Goal: Contribute content

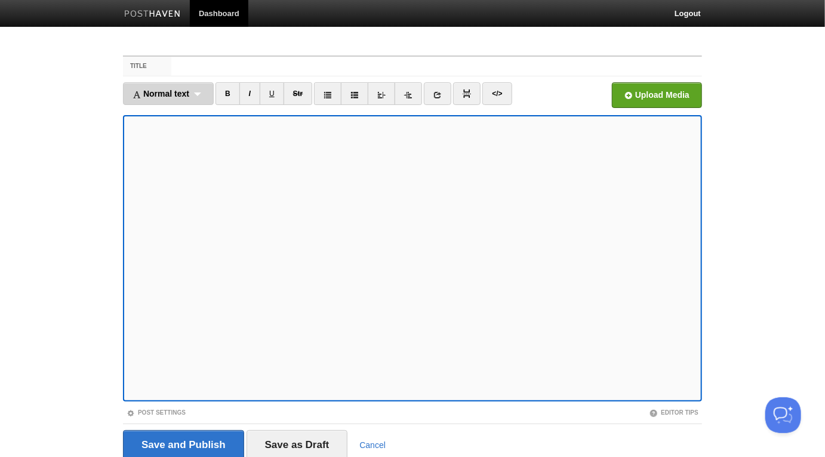
click at [189, 89] on span "Normal text" at bounding box center [161, 94] width 57 height 10
click at [183, 114] on link "Normal text" at bounding box center [169, 120] width 90 height 18
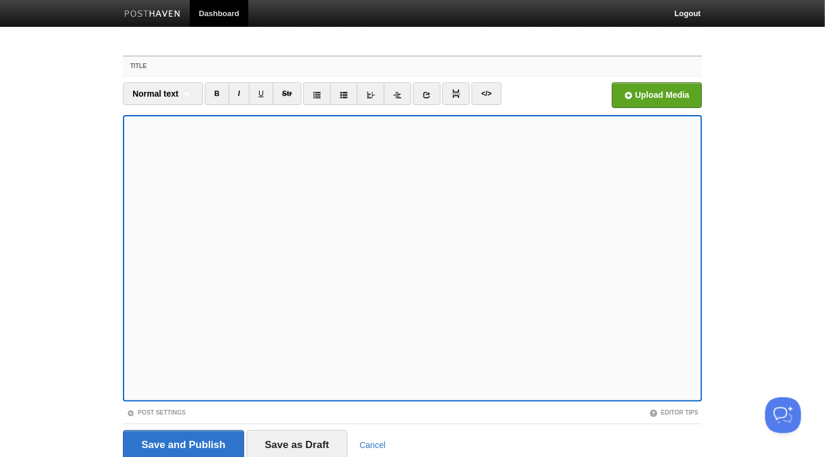
click at [270, 73] on input "Title" at bounding box center [436, 66] width 531 height 19
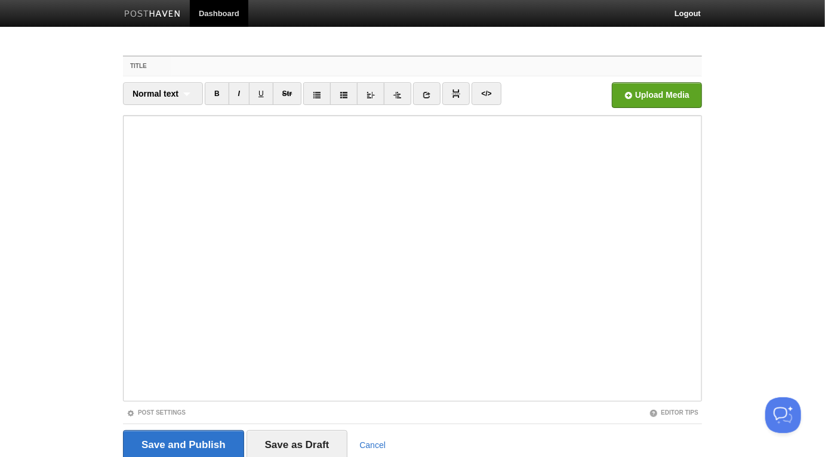
paste input "1 - How I Found [DEMOGRAPHIC_DATA] - [PERSON_NAME]"
drag, startPoint x: 190, startPoint y: 68, endPoint x: 155, endPoint y: 48, distance: 40.4
click at [155, 59] on div "Title 1 - How I Found [DEMOGRAPHIC_DATA] - [PERSON_NAME]" at bounding box center [412, 67] width 579 height 20
type input "How I Found [DEMOGRAPHIC_DATA] - [PERSON_NAME]"
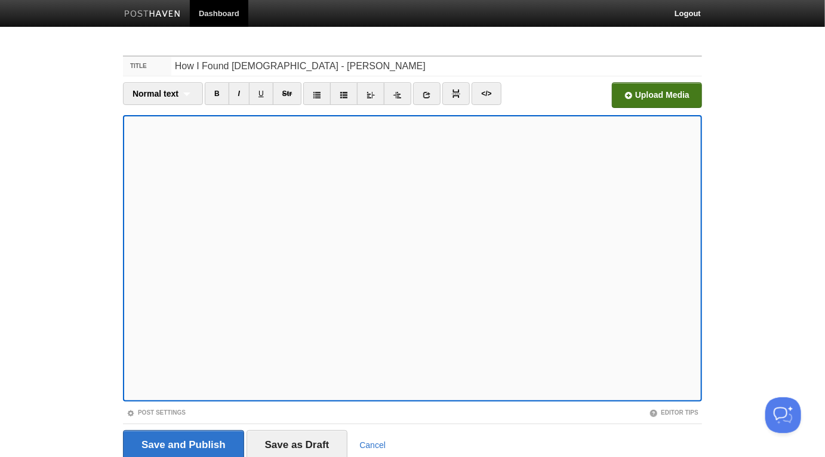
click at [657, 94] on input "file" at bounding box center [297, 98] width 904 height 61
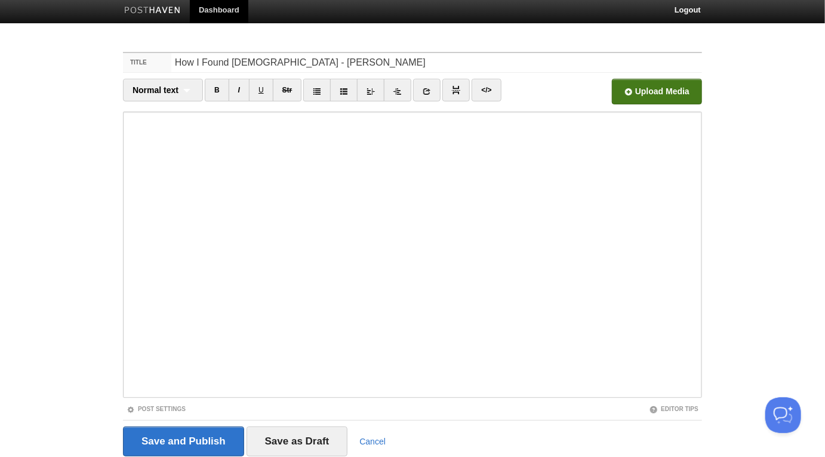
click at [673, 95] on input "file" at bounding box center [297, 94] width 904 height 61
click at [191, 444] on input "Save and Publish" at bounding box center [183, 442] width 121 height 30
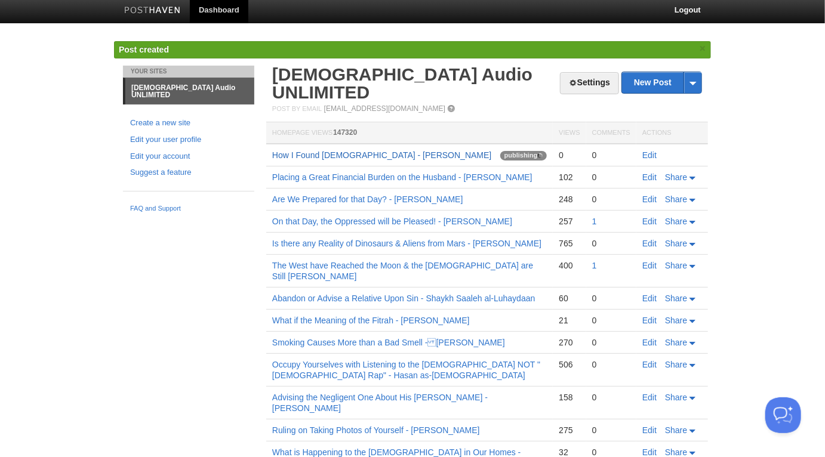
click at [397, 150] on link "How I Found [DEMOGRAPHIC_DATA] - [PERSON_NAME]" at bounding box center [381, 155] width 219 height 10
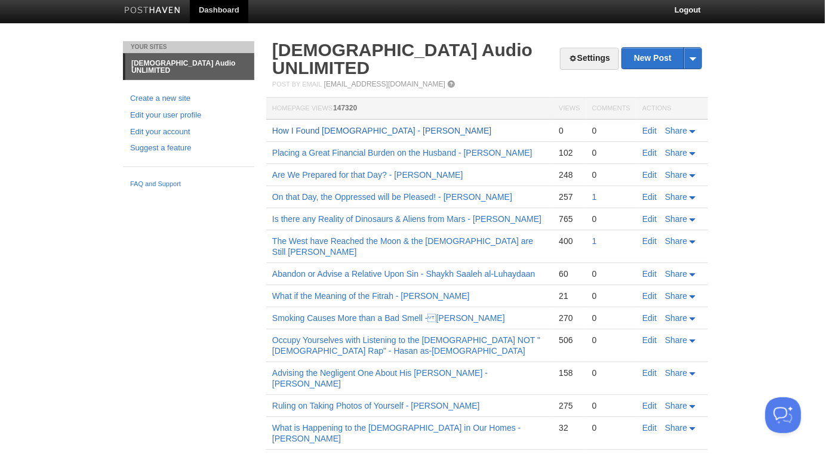
click at [334, 126] on link "How I Found [DEMOGRAPHIC_DATA] - [PERSON_NAME]" at bounding box center [381, 131] width 219 height 10
click at [390, 126] on link "How I Found [DEMOGRAPHIC_DATA] - [PERSON_NAME]" at bounding box center [381, 131] width 219 height 10
